Goal: Task Accomplishment & Management: Manage account settings

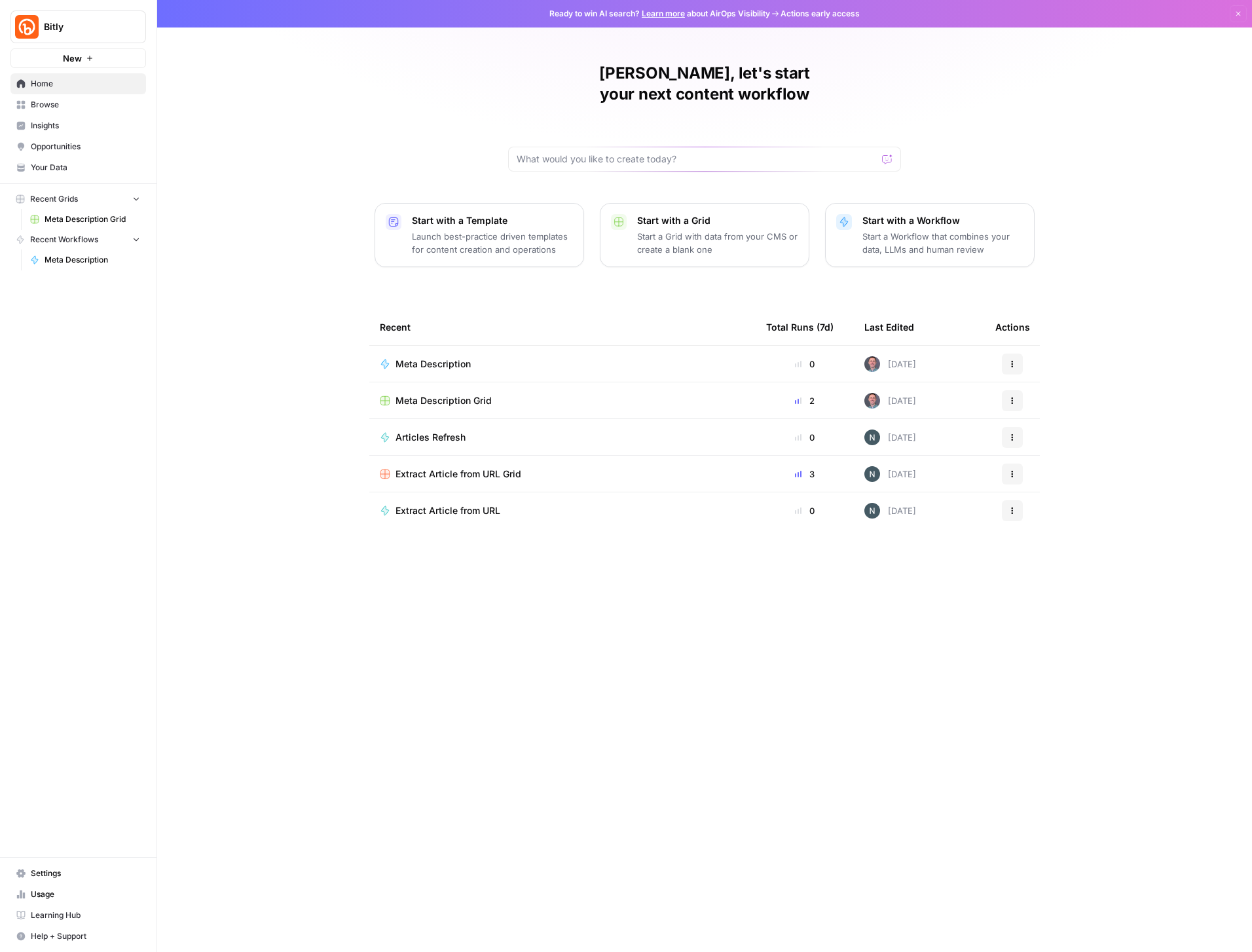
click at [454, 358] on span "Meta Description" at bounding box center [433, 364] width 75 height 13
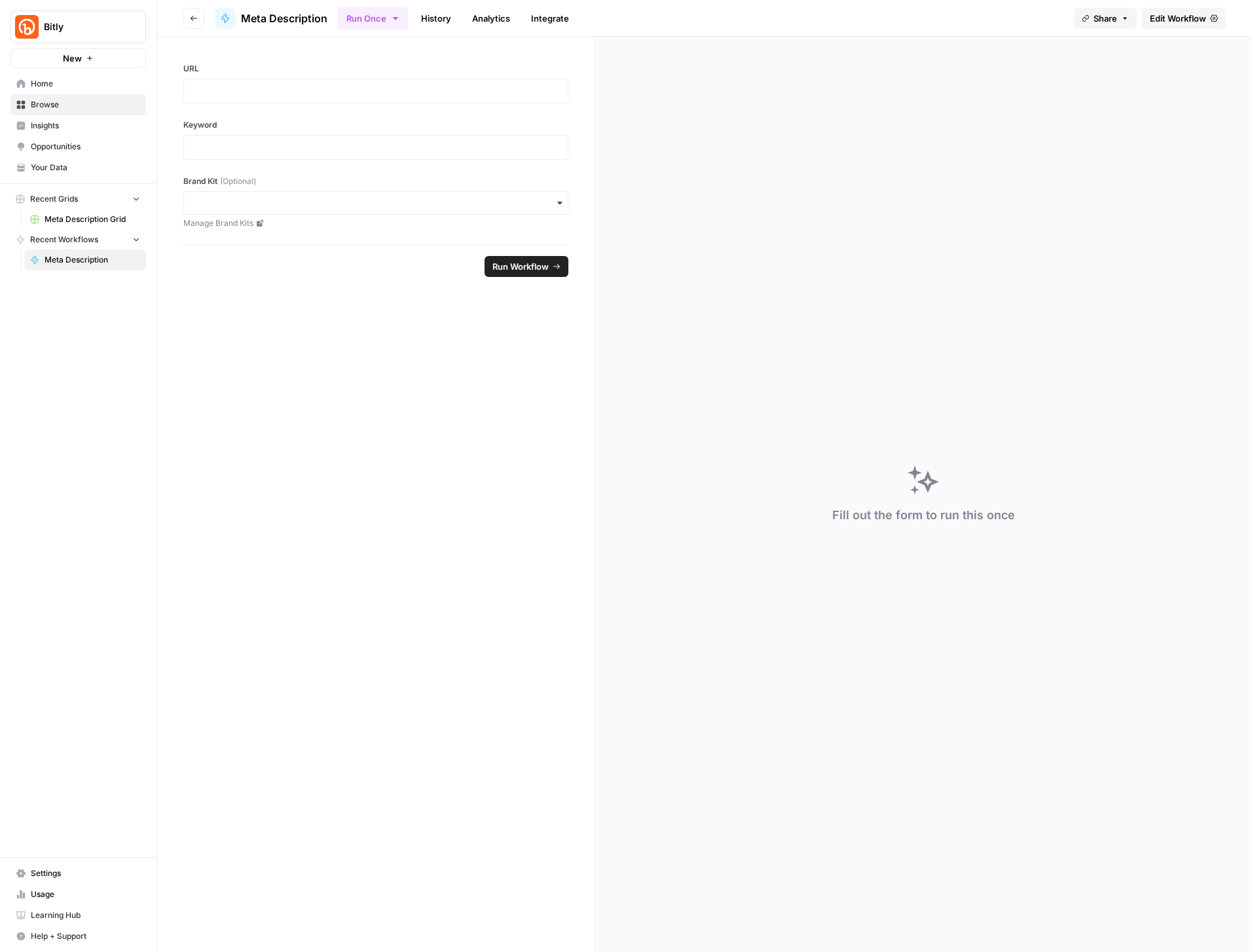
click at [1165, 15] on span "Edit Workflow" at bounding box center [1178, 17] width 56 height 13
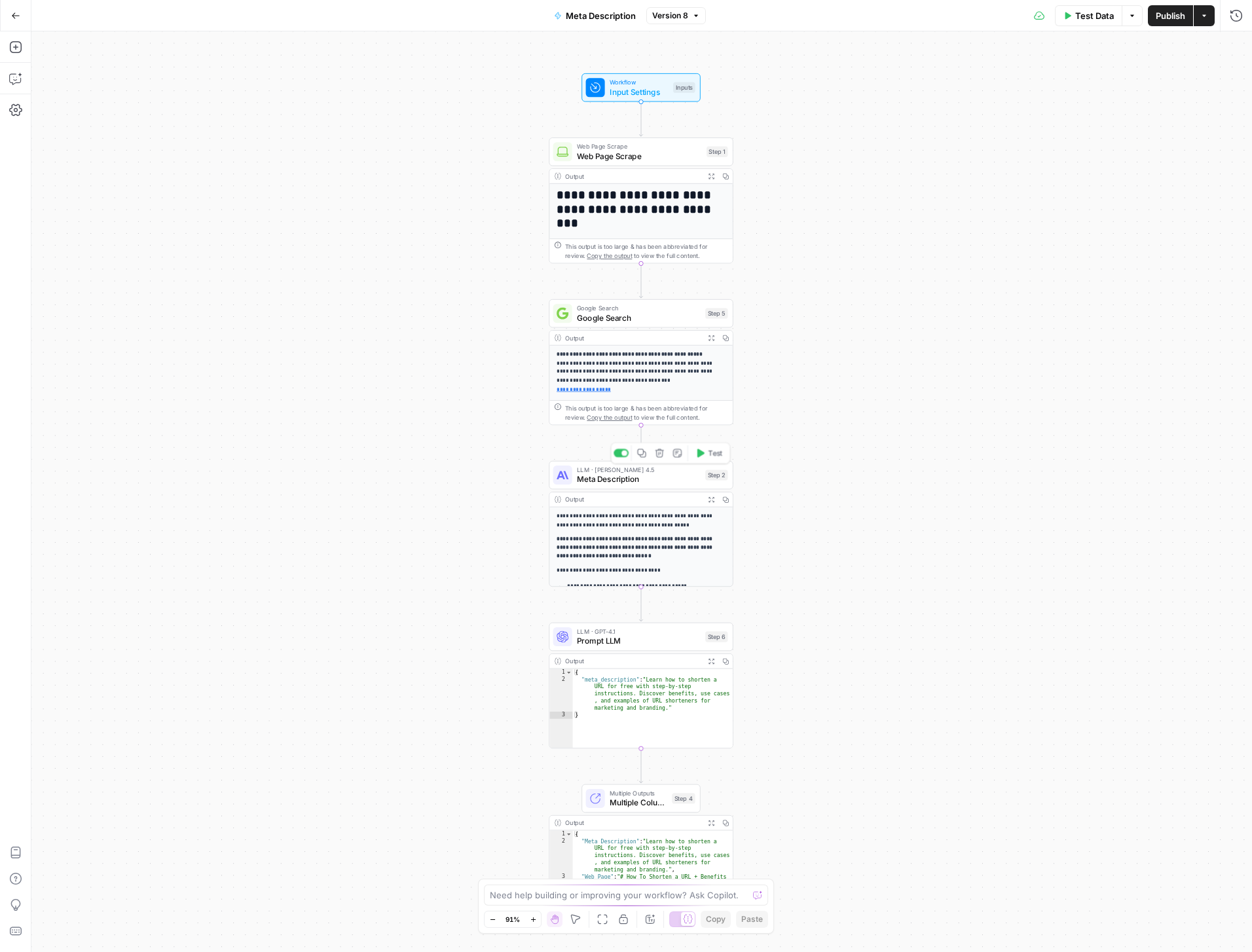
click at [649, 475] on span "Meta Description" at bounding box center [639, 478] width 124 height 11
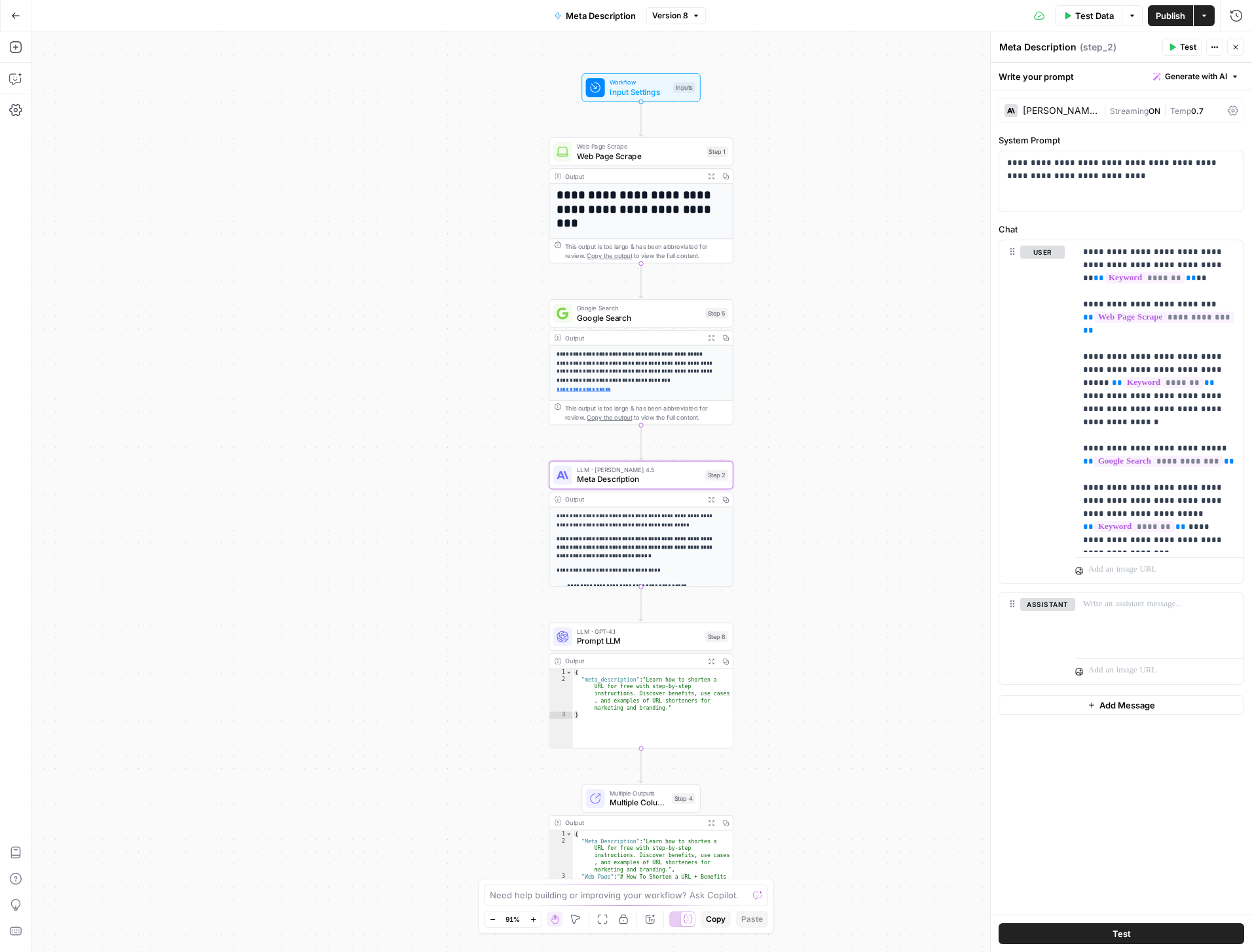
click at [1122, 714] on button "Add Message" at bounding box center [1121, 705] width 246 height 19
click at [1037, 700] on button "user" at bounding box center [1042, 705] width 45 height 13
click at [1047, 705] on button "assistant" at bounding box center [1047, 705] width 55 height 13
click at [1047, 705] on button "user" at bounding box center [1042, 705] width 45 height 13
click at [1047, 724] on button "Delete" at bounding box center [1047, 724] width 55 height 14
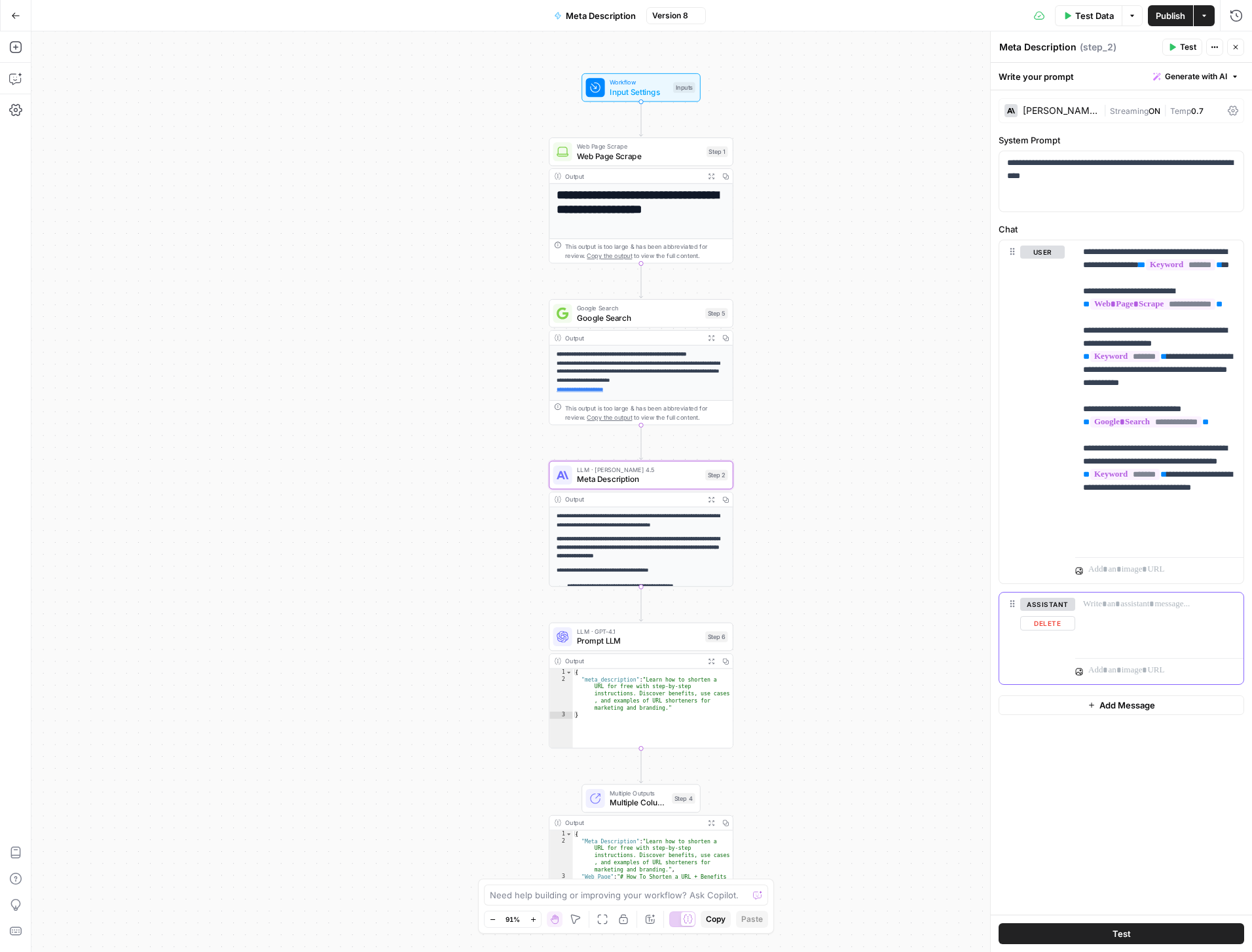
click at [1045, 627] on button "Delete" at bounding box center [1047, 623] width 55 height 14
click at [665, 471] on span "LLM · [PERSON_NAME] 4.5" at bounding box center [639, 469] width 124 height 10
click at [671, 640] on span "Prompt LLM" at bounding box center [639, 640] width 124 height 11
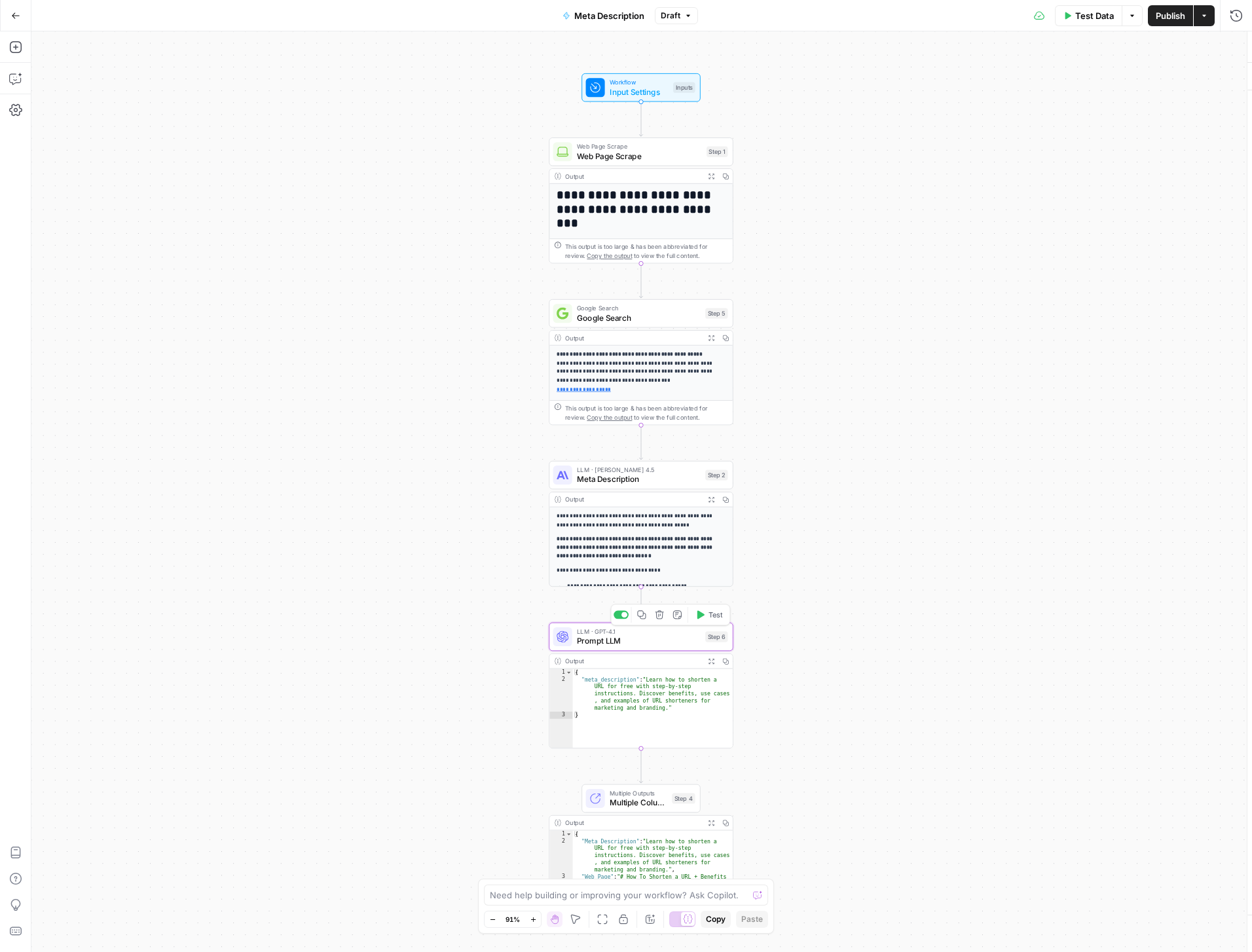
type textarea "Prompt LLM"
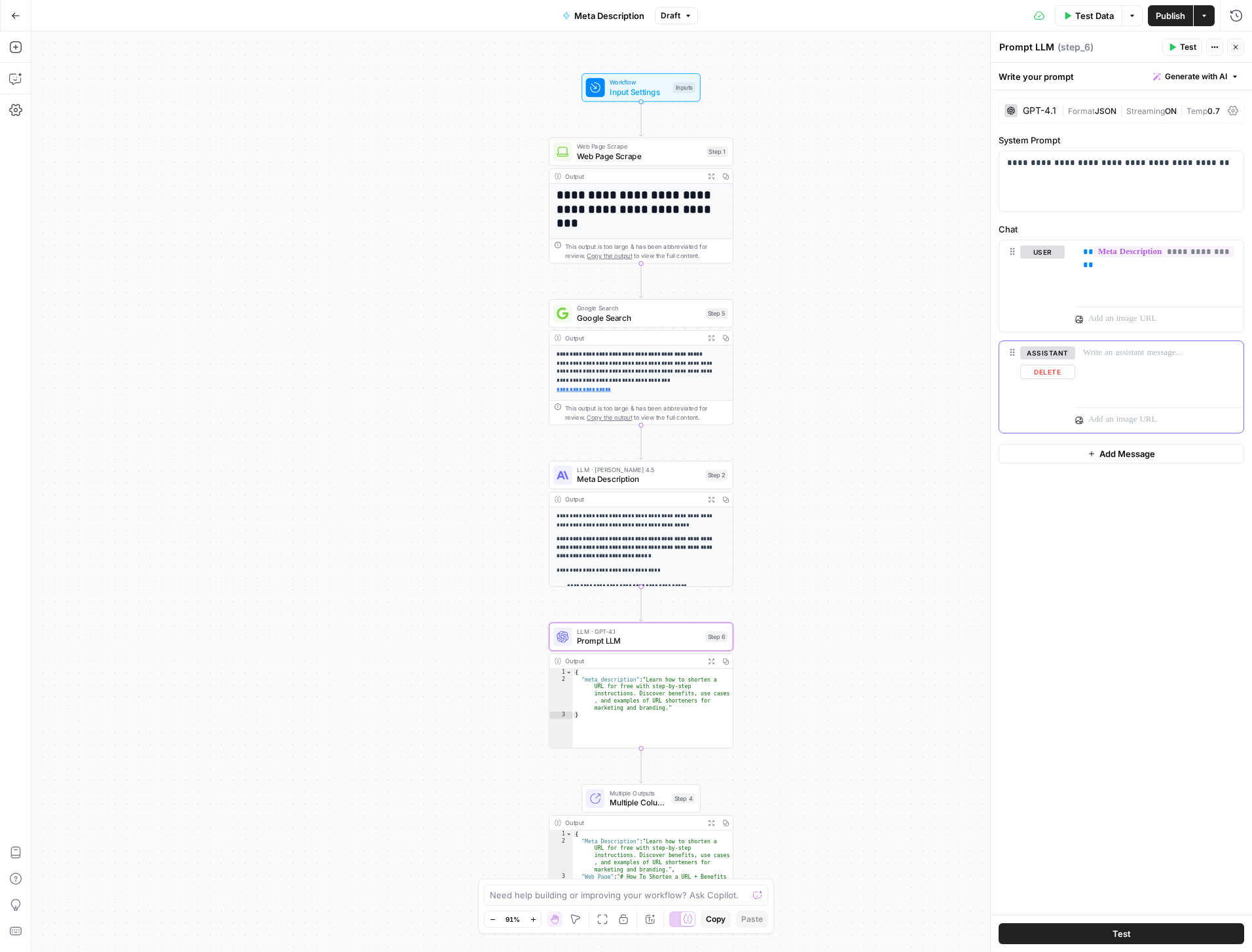
click at [1050, 375] on button "Delete" at bounding box center [1047, 372] width 55 height 14
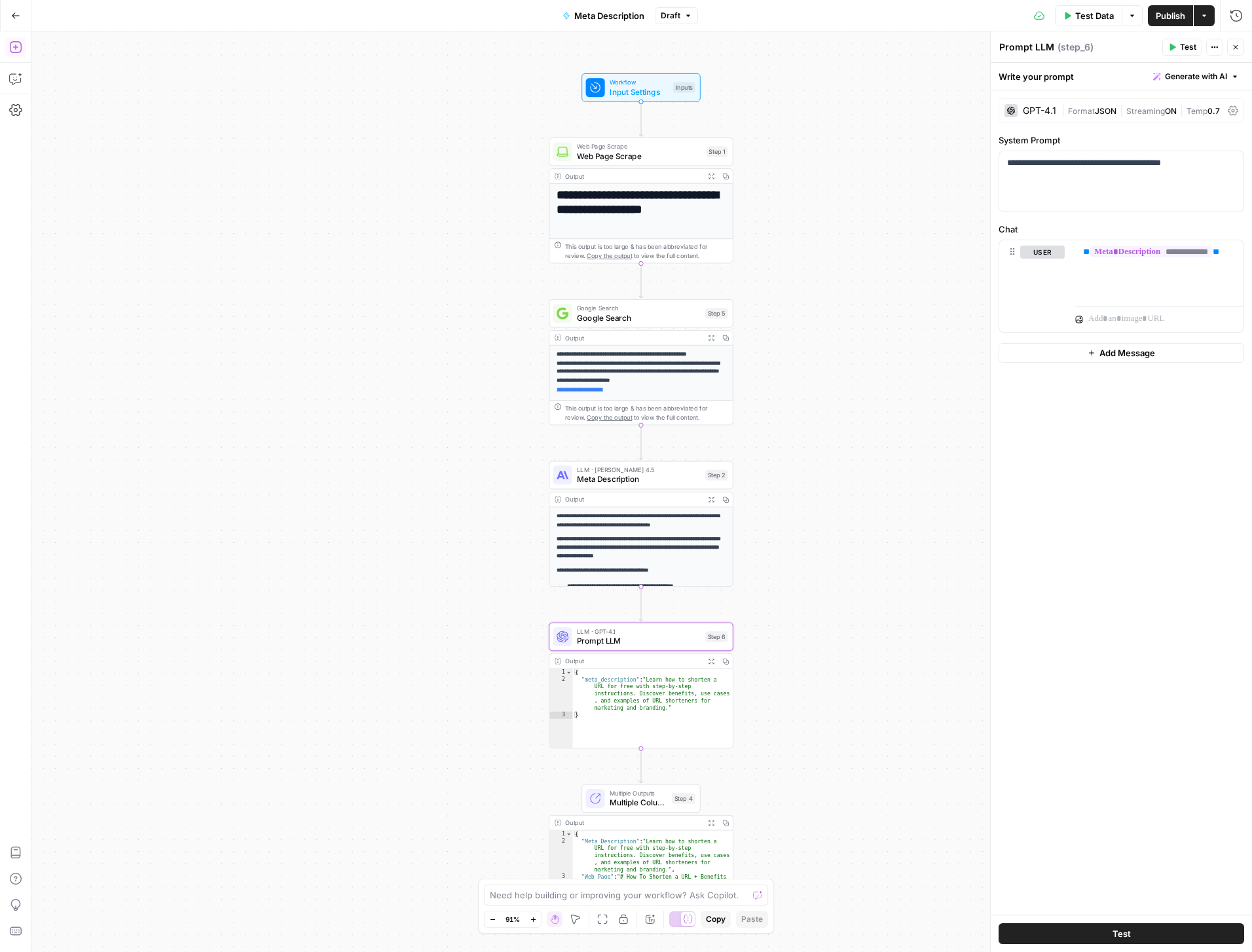
click at [21, 45] on icon "button" at bounding box center [14, 46] width 11 height 11
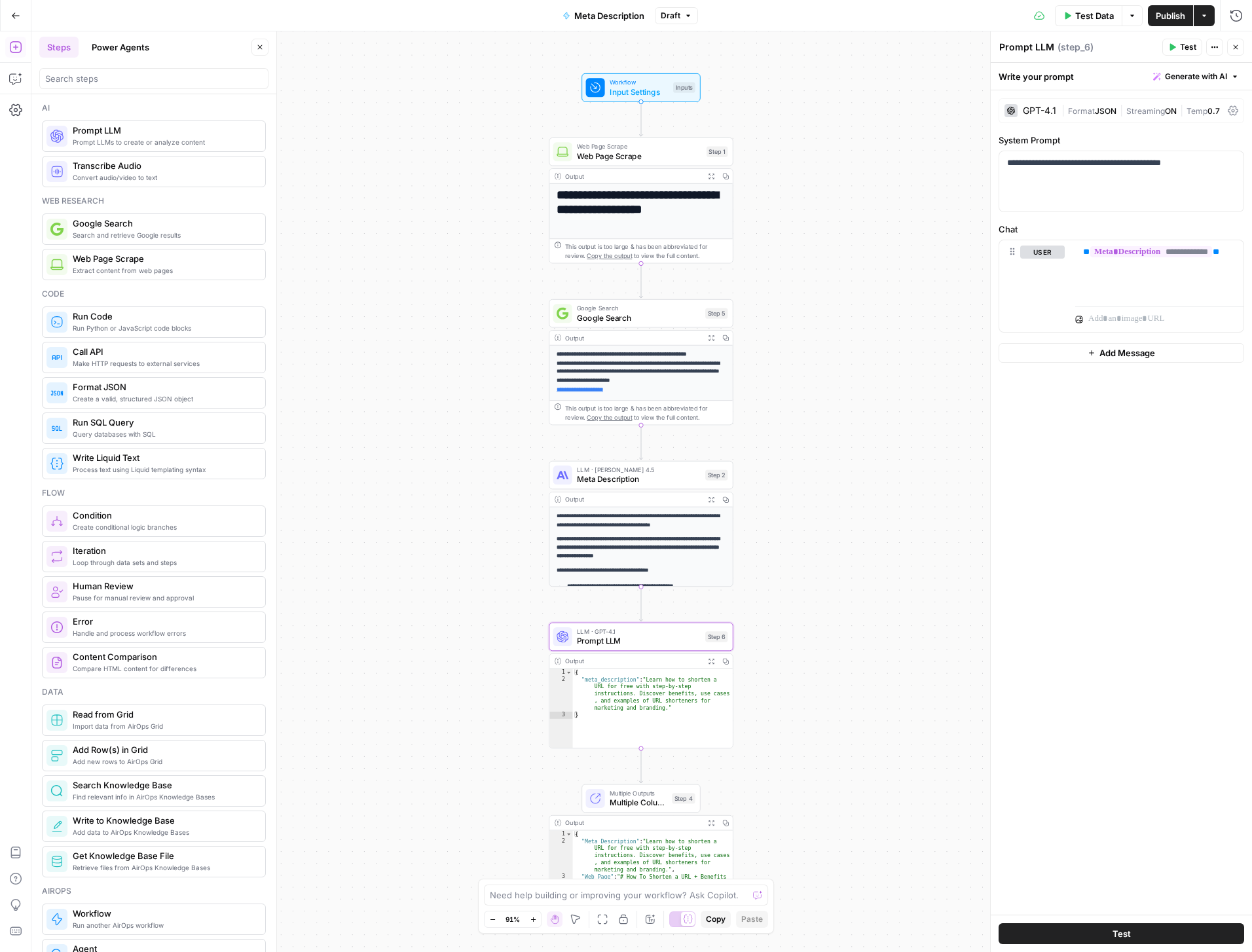
click at [135, 127] on span "Prompt LLM" at bounding box center [163, 130] width 182 height 13
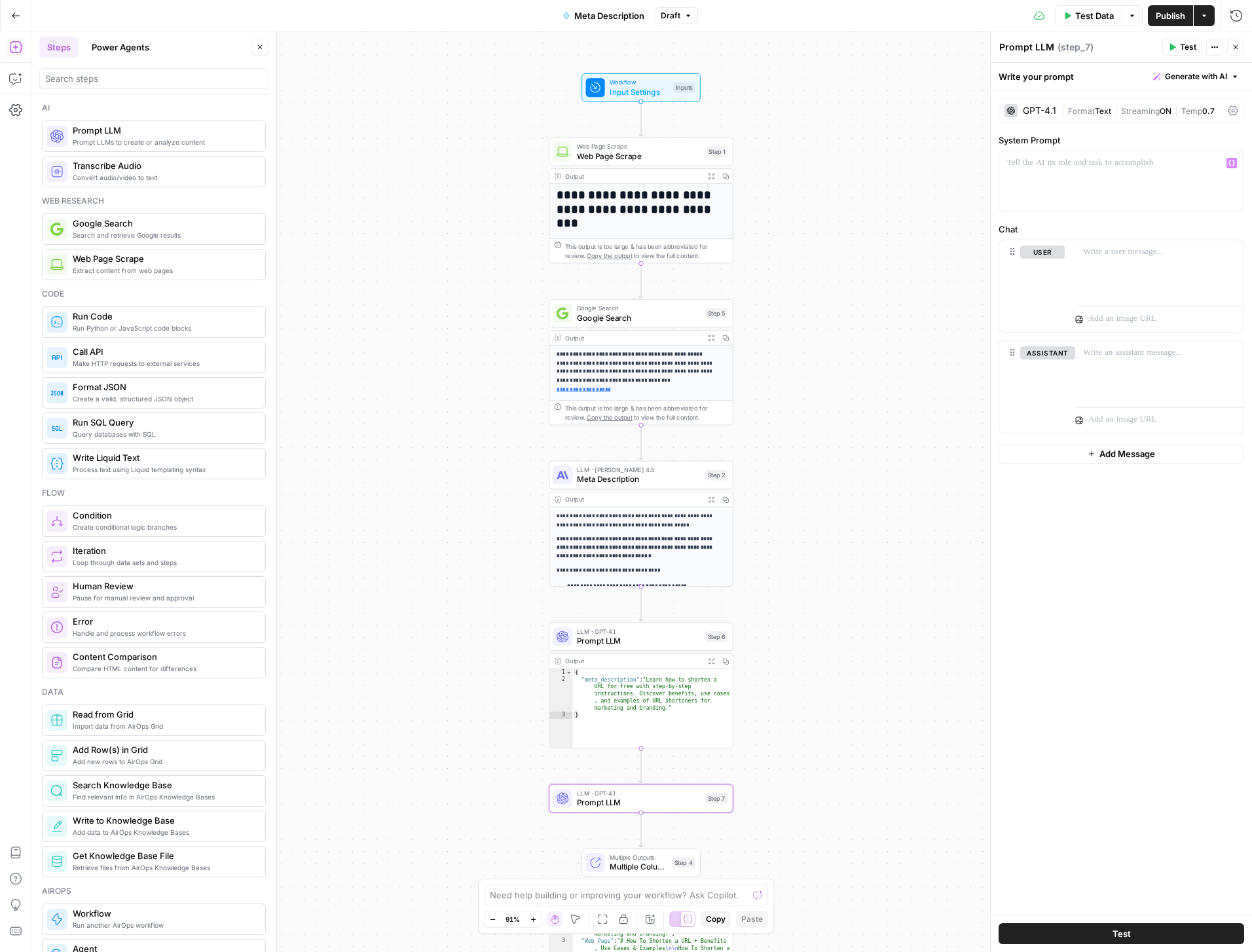
click at [1042, 116] on div "GPT-4.1" at bounding box center [1030, 110] width 52 height 13
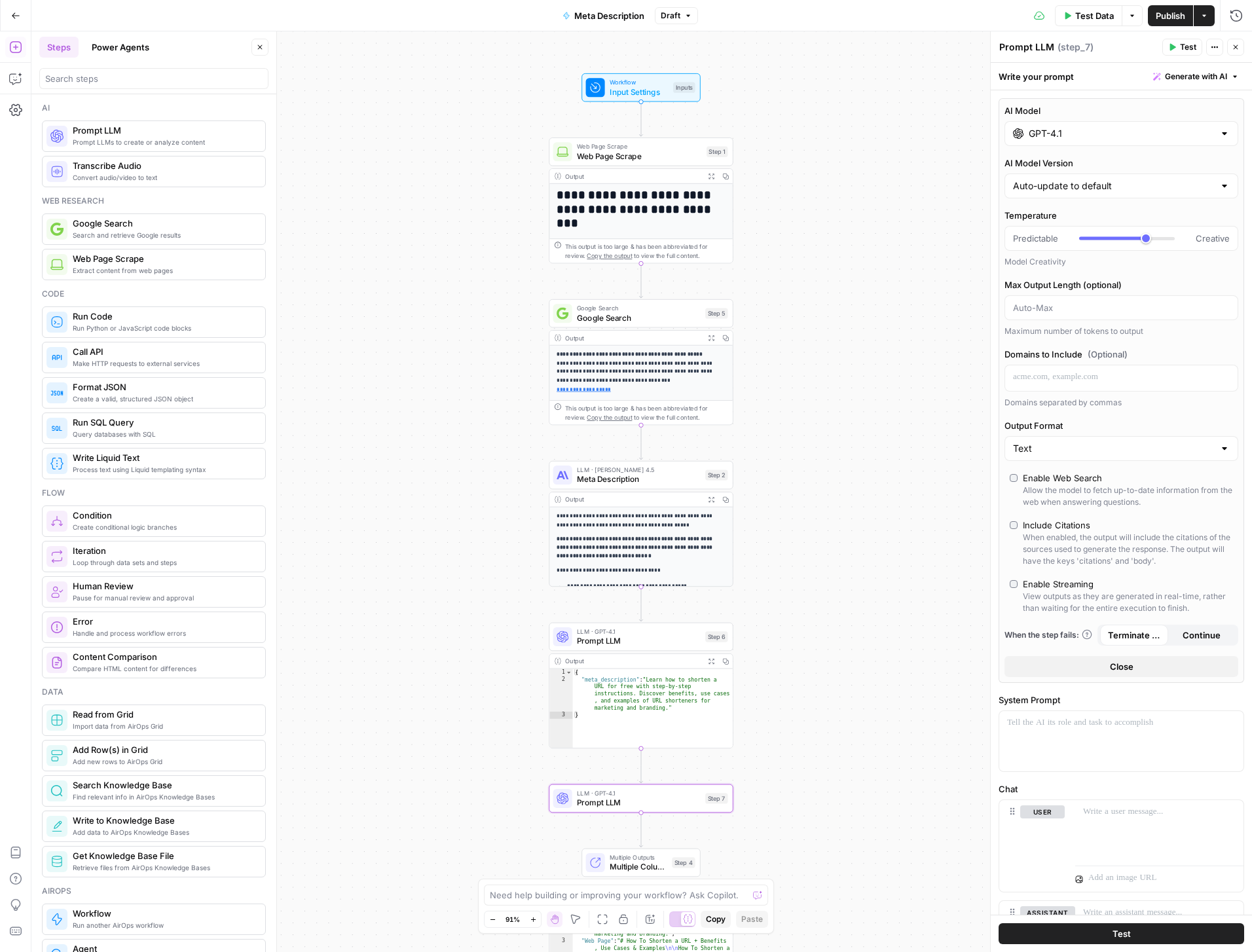
click at [1099, 140] on div "GPT-4.1" at bounding box center [1121, 134] width 233 height 24
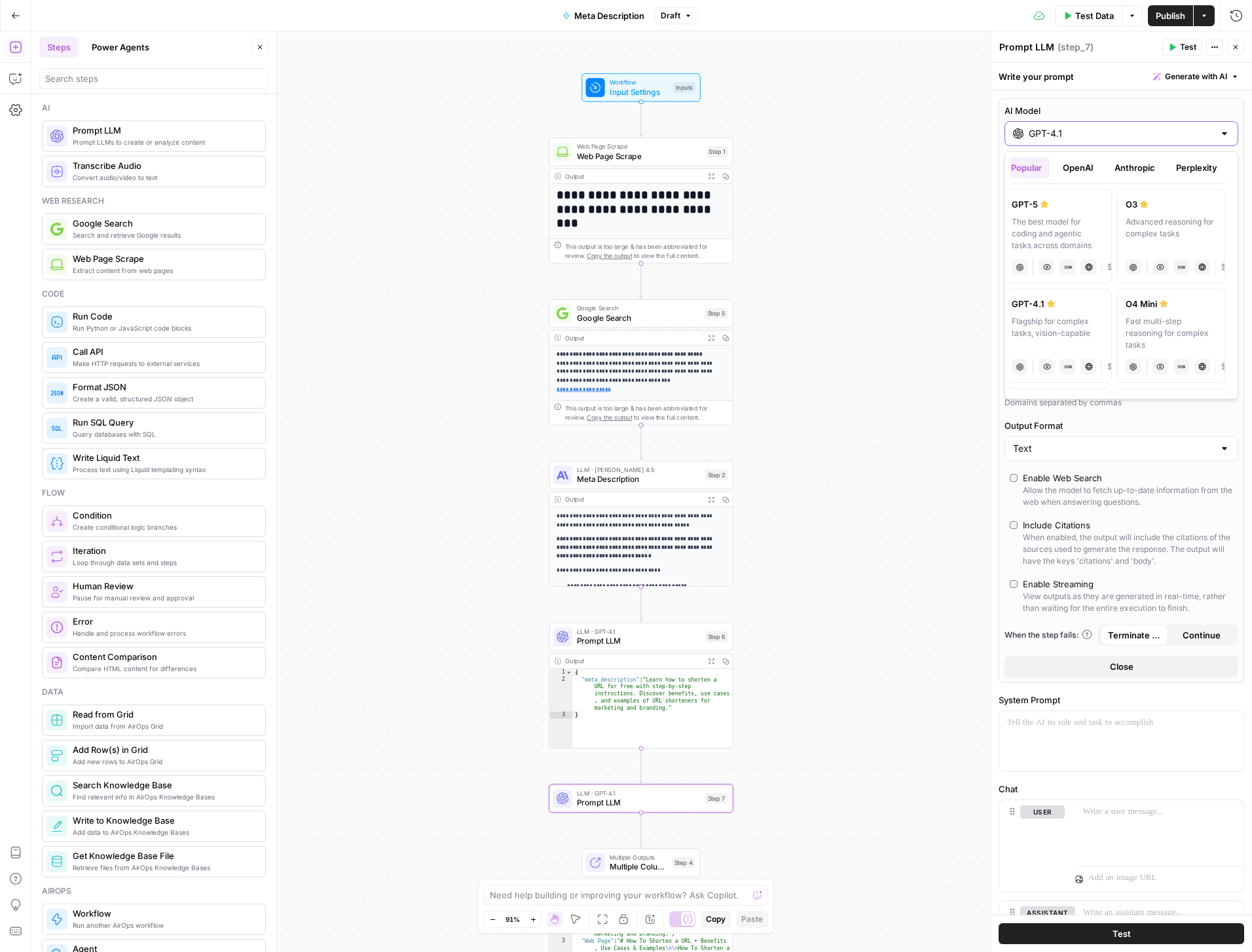
scroll to position [0, 3]
click at [1083, 170] on button "OpenAI" at bounding box center [1082, 168] width 46 height 21
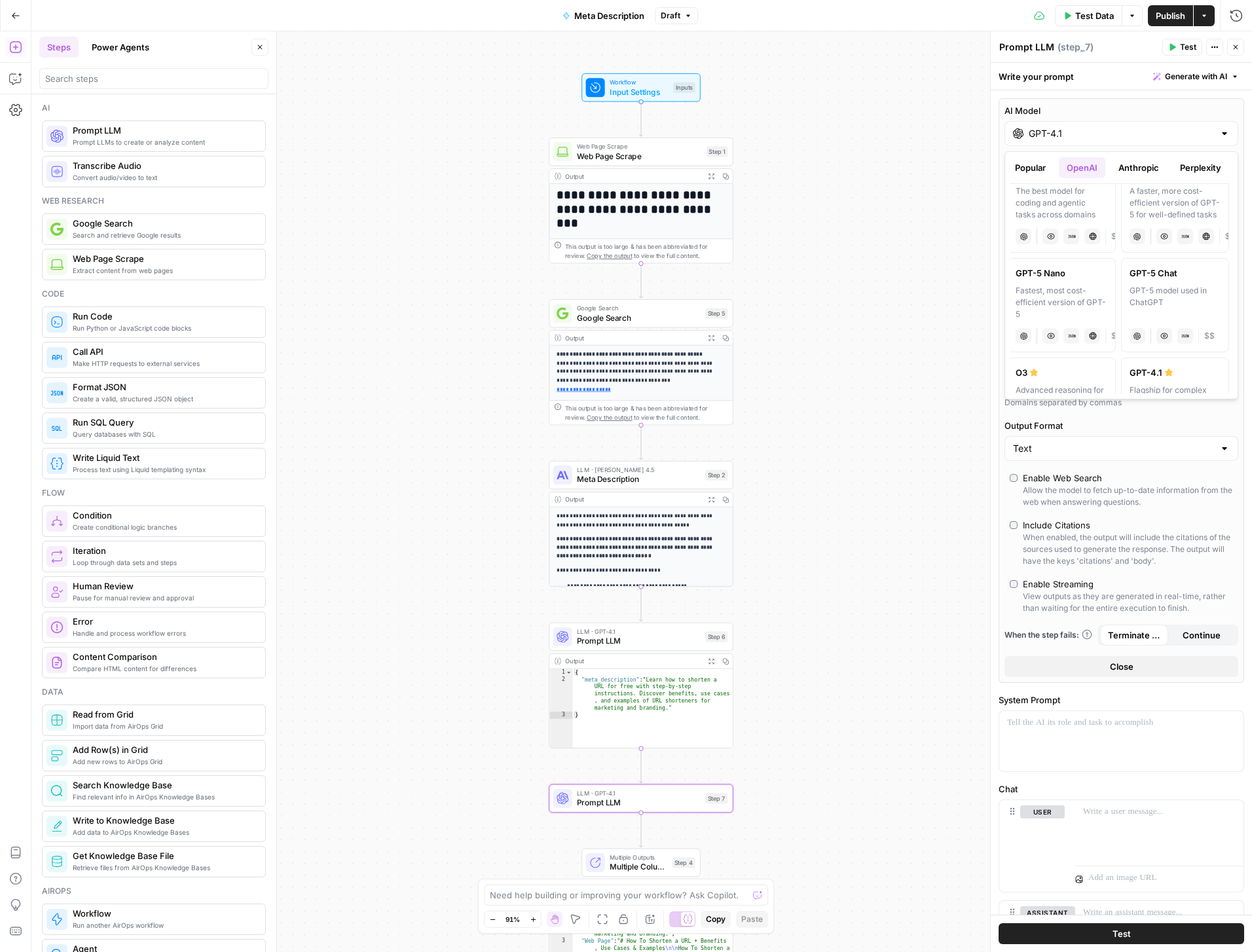
scroll to position [0, 0]
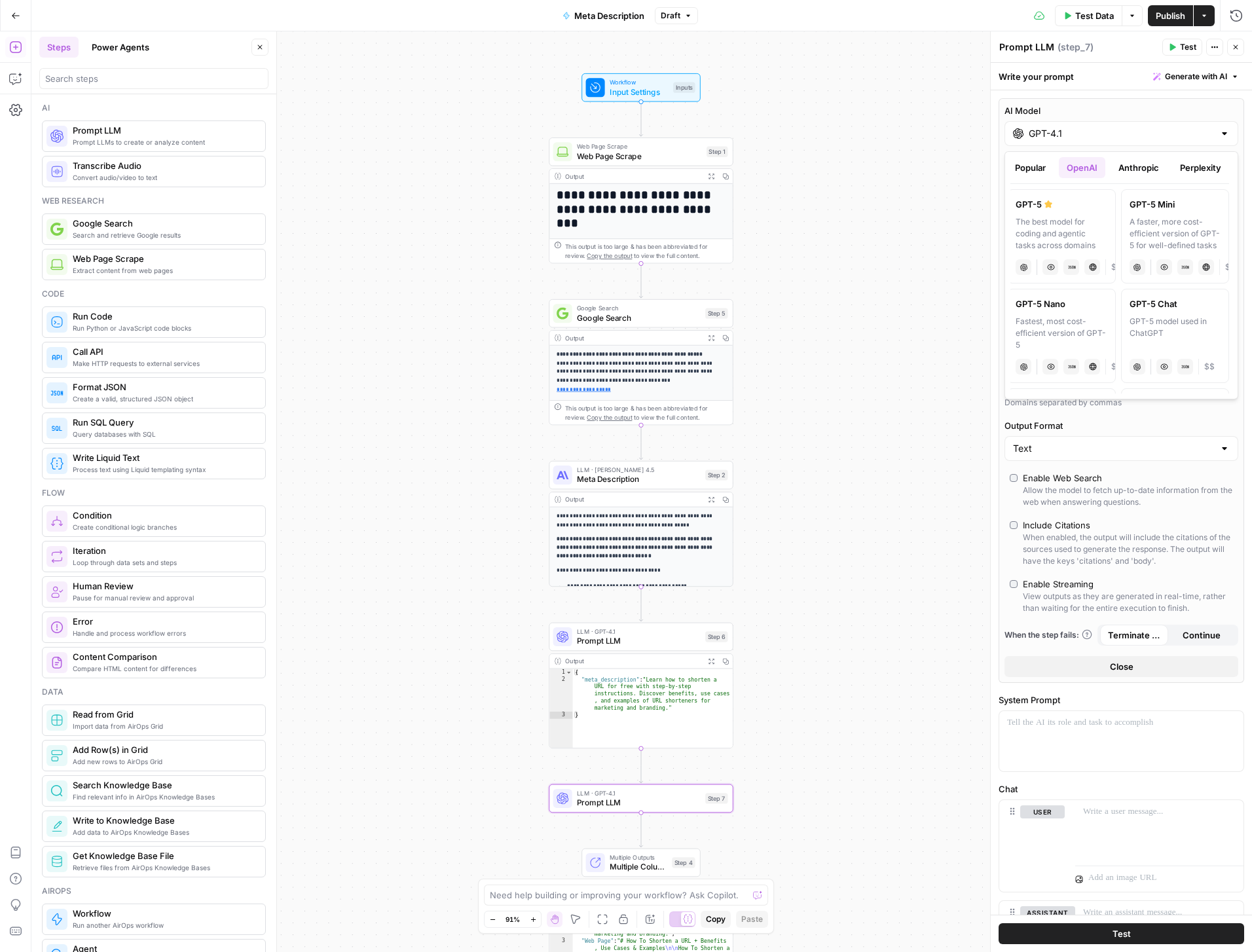
click at [1143, 169] on button "Anthropic" at bounding box center [1138, 168] width 56 height 21
click at [1207, 170] on button "Perplexity" at bounding box center [1200, 168] width 57 height 21
click at [1031, 167] on button "Popular" at bounding box center [1030, 168] width 46 height 21
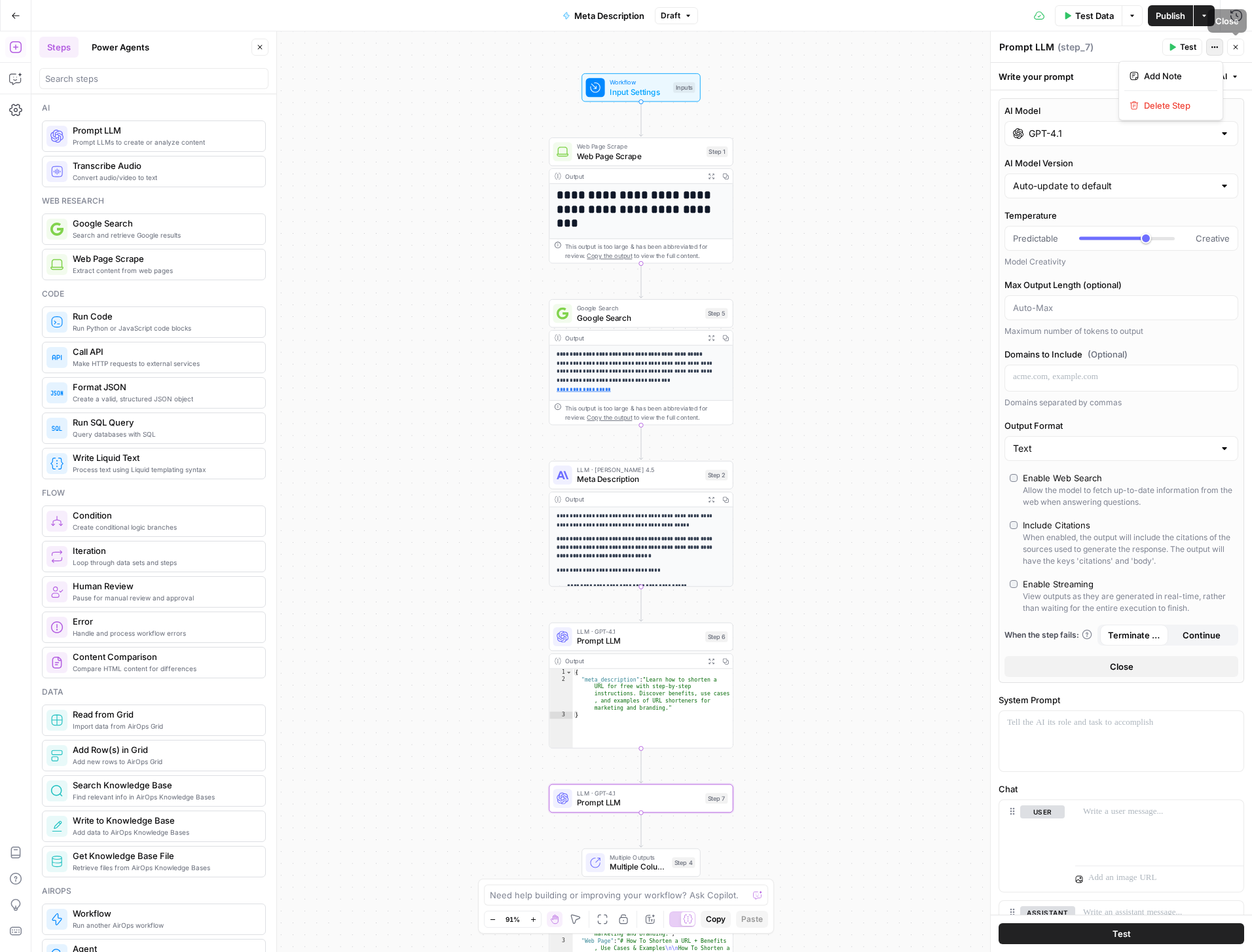
click at [1214, 45] on icon "button" at bounding box center [1214, 46] width 8 height 8
click at [1181, 103] on span "Delete Step" at bounding box center [1175, 105] width 63 height 13
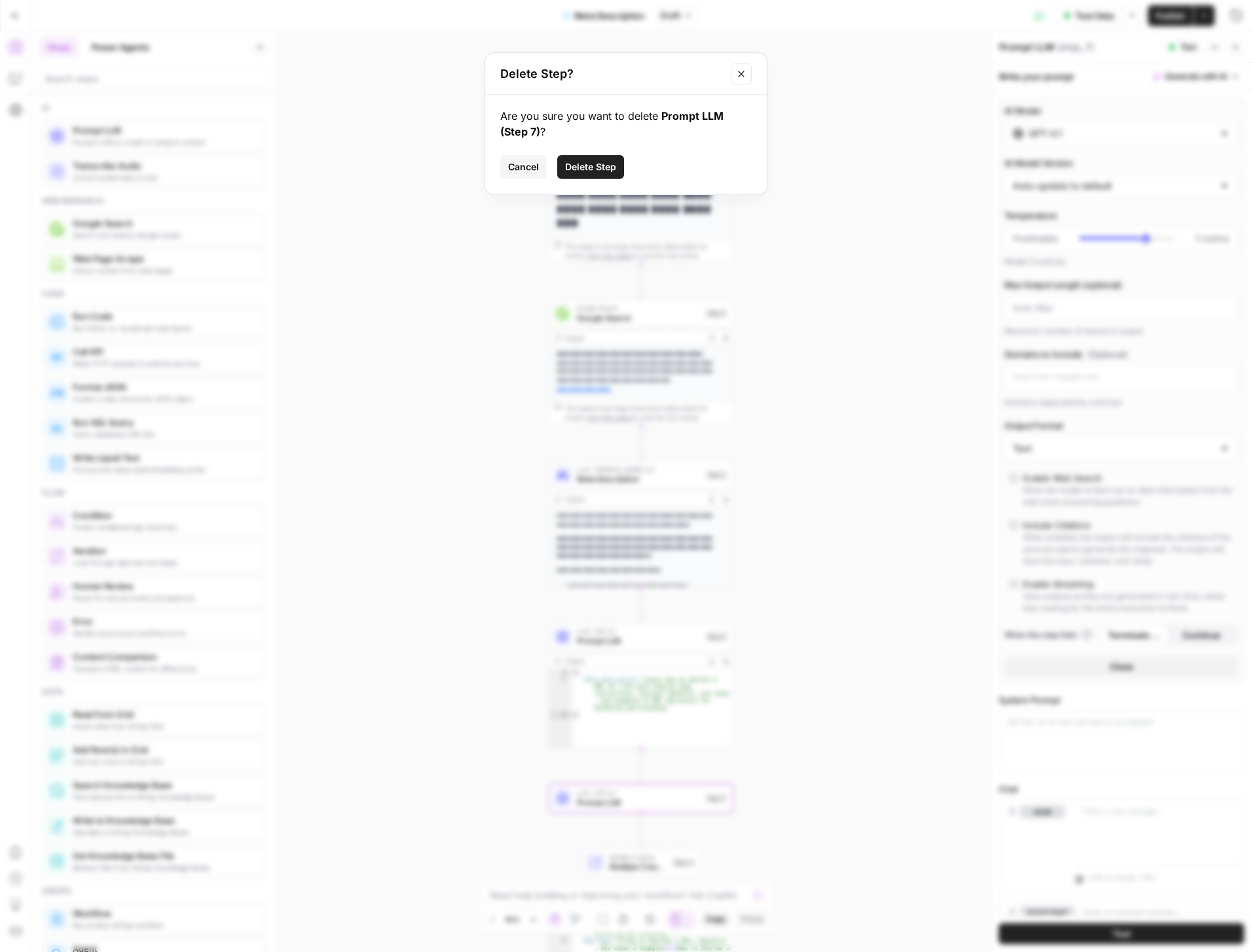
click at [595, 163] on span "Delete Step" at bounding box center [590, 166] width 51 height 13
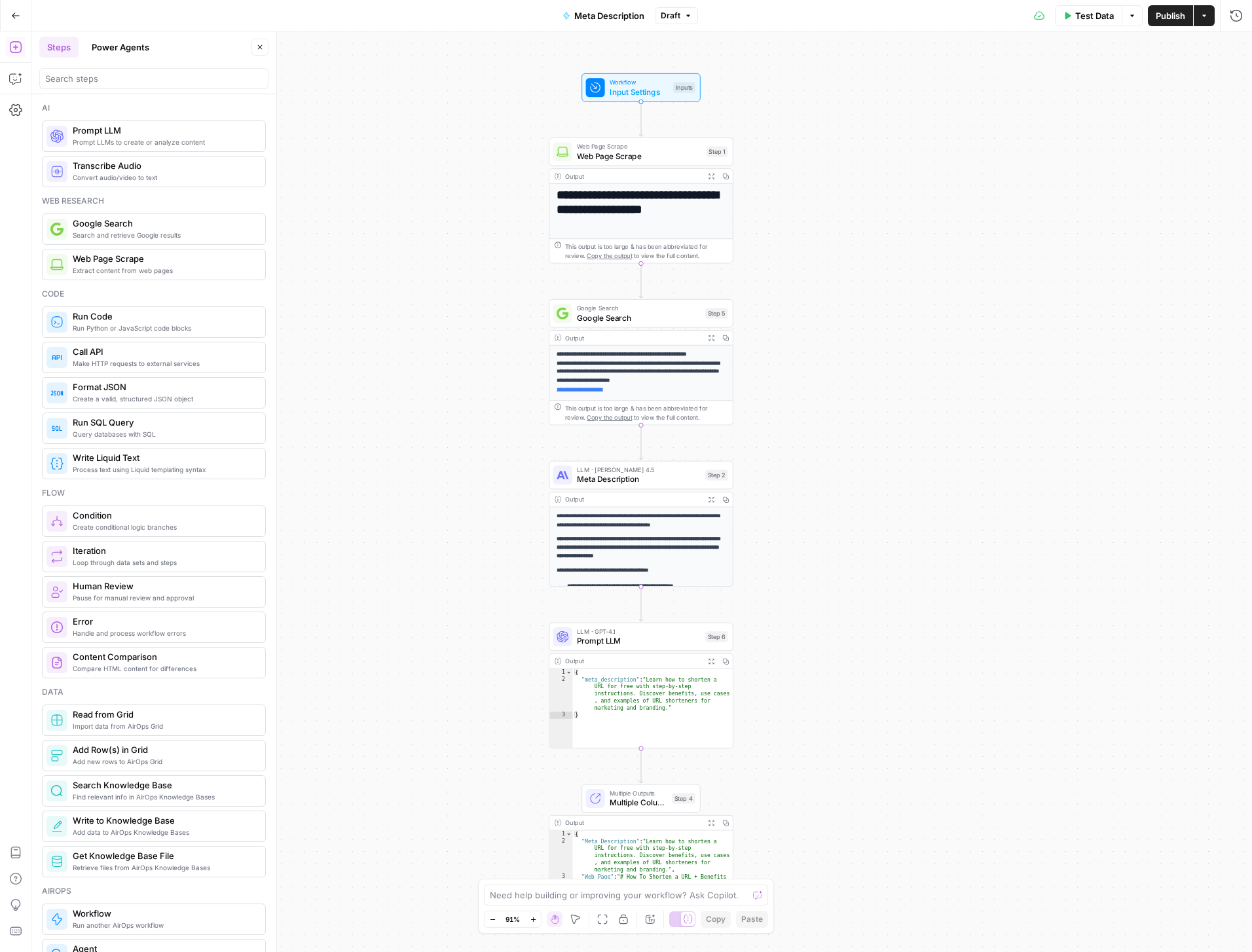
click at [402, 427] on div "**********" at bounding box center [642, 491] width 1221 height 921
click at [17, 19] on button "Go Back" at bounding box center [15, 15] width 24 height 24
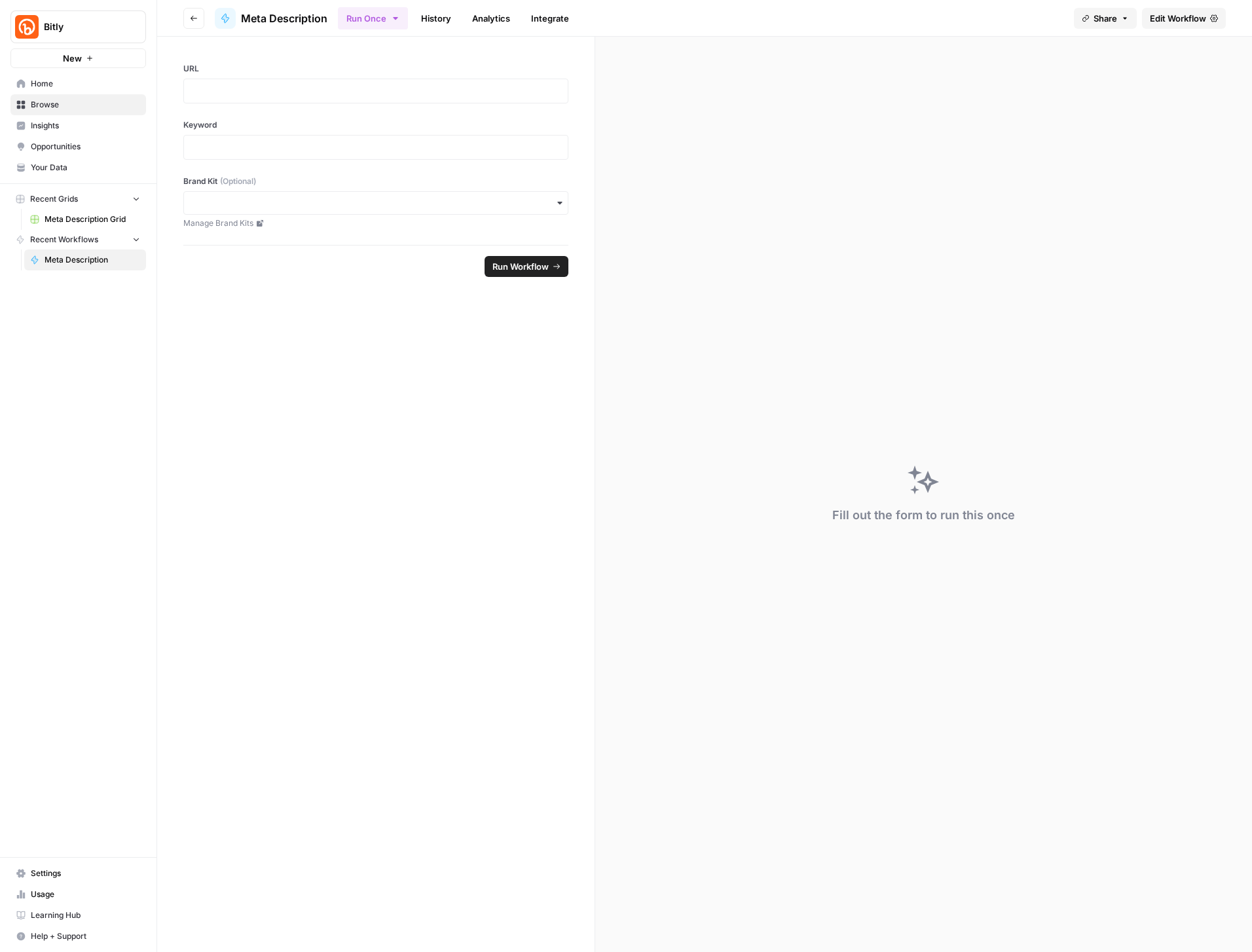
click at [39, 74] on link "Home" at bounding box center [78, 84] width 136 height 21
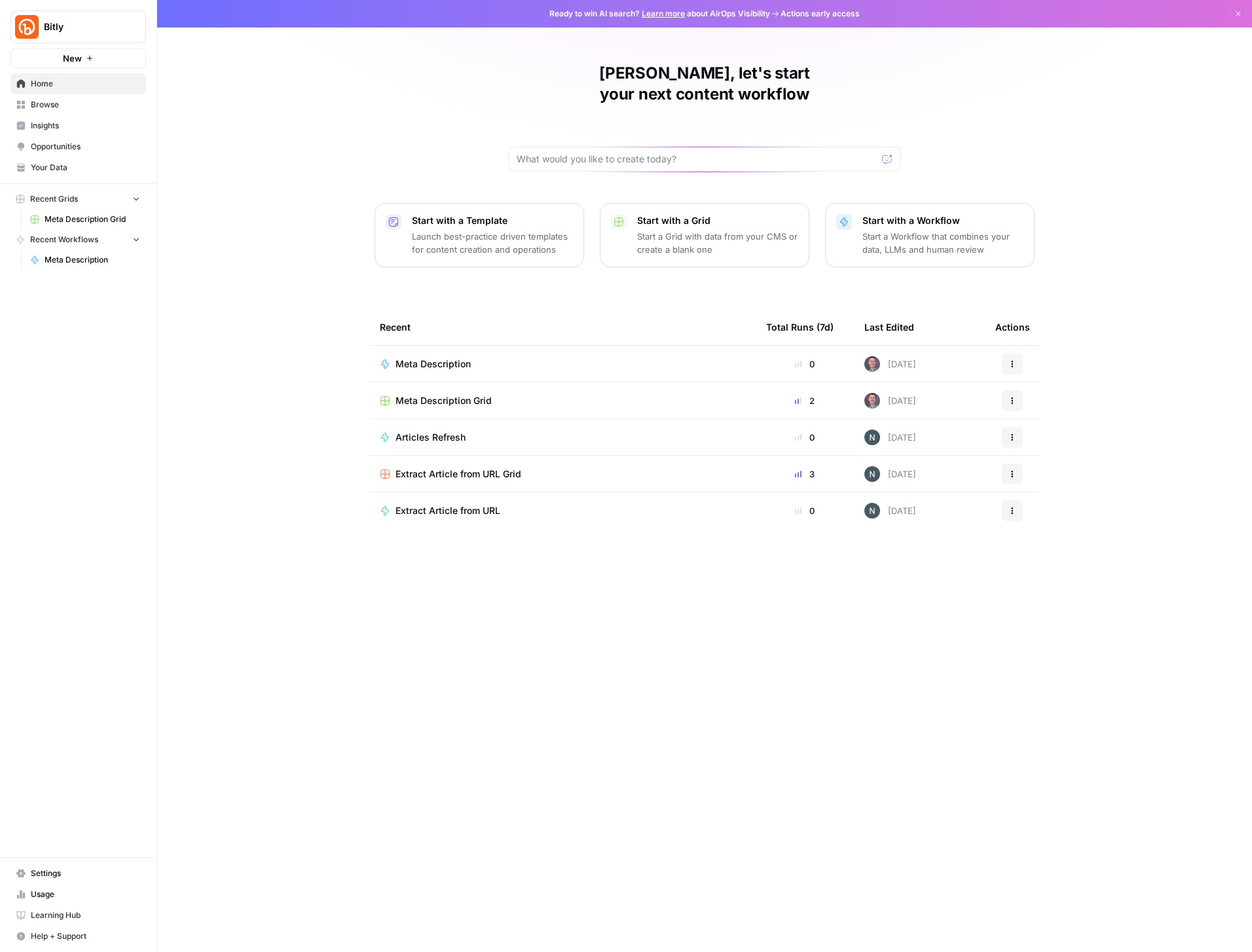
click at [44, 870] on span "Settings" at bounding box center [85, 872] width 109 height 11
